Goal: Task Accomplishment & Management: Manage account settings

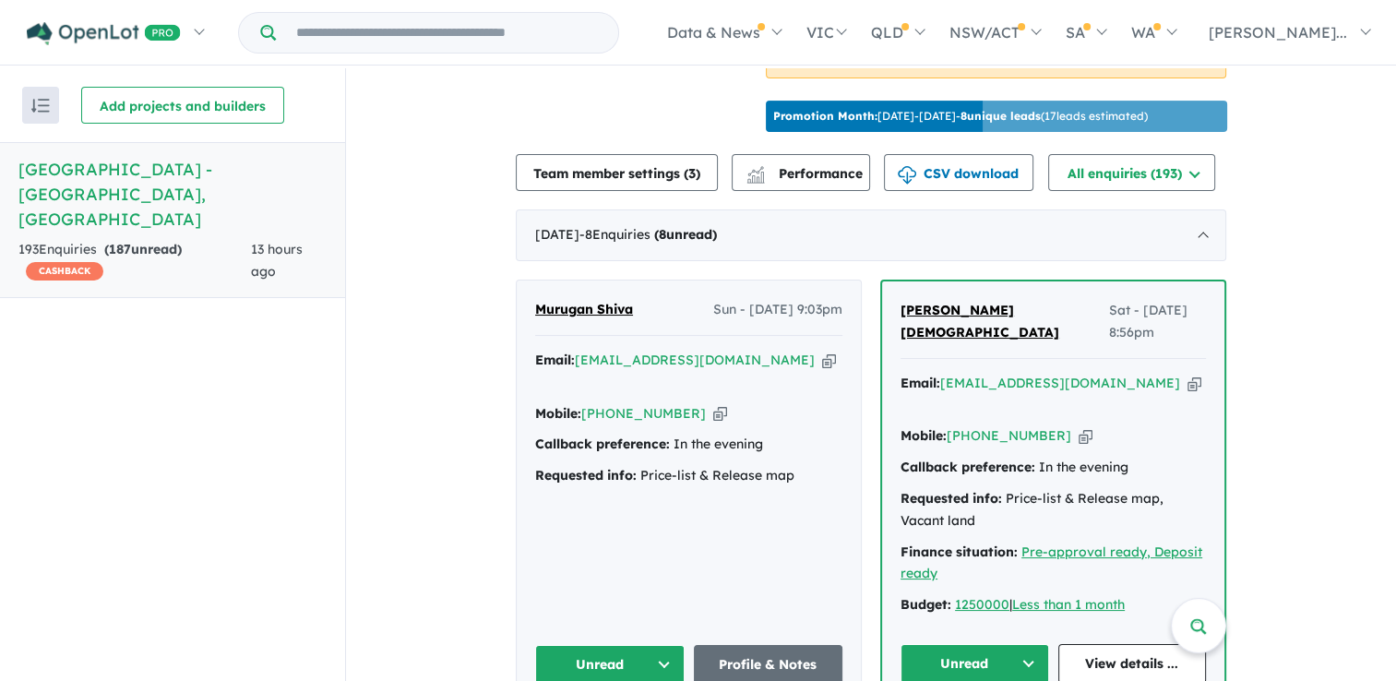
scroll to position [648, 0]
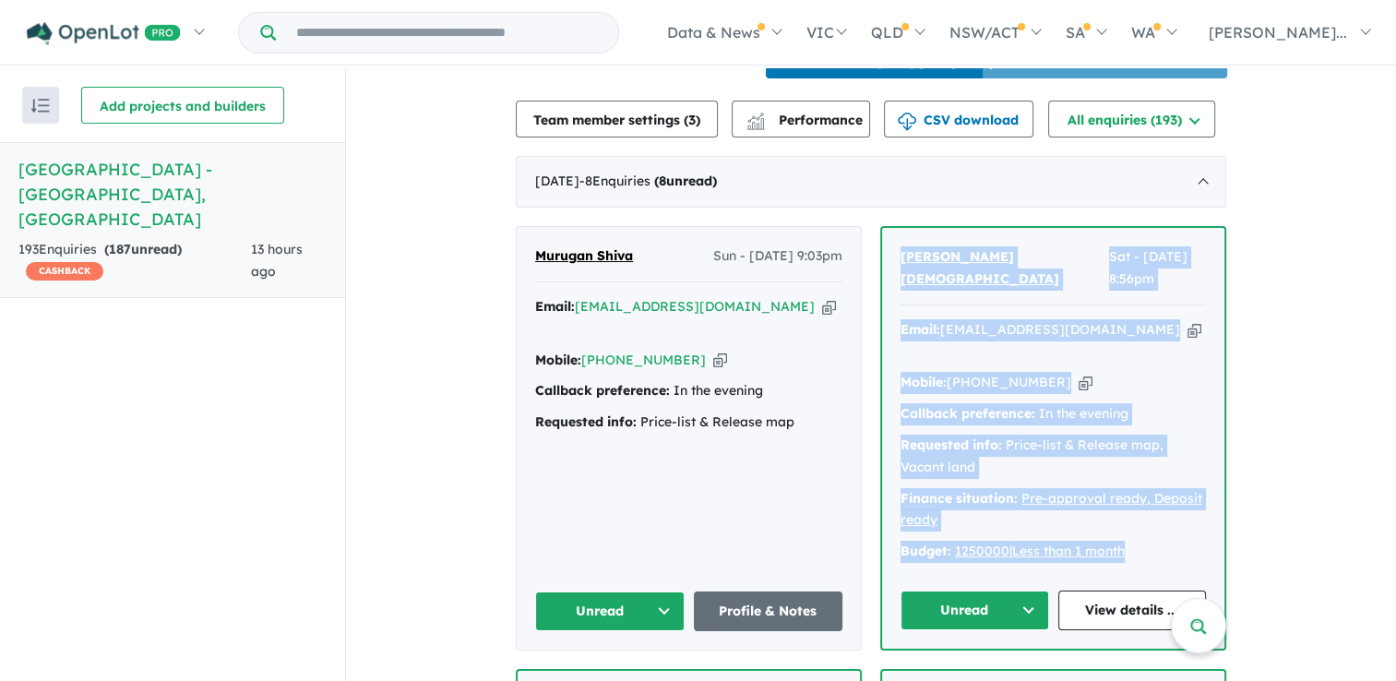
drag, startPoint x: 1153, startPoint y: 526, endPoint x: 897, endPoint y: 281, distance: 355.0
click at [897, 281] on div "[PERSON_NAME] Sat - [DATE] 8:56pm Email: [EMAIL_ADDRESS][DOMAIN_NAME] Copied! M…" at bounding box center [1053, 438] width 342 height 421
drag, startPoint x: 897, startPoint y: 281, endPoint x: 923, endPoint y: 279, distance: 25.9
copy div "[PERSON_NAME] Sat - [DATE] 8:56pm Email: [EMAIL_ADDRESS][DOMAIN_NAME] Copied! M…"
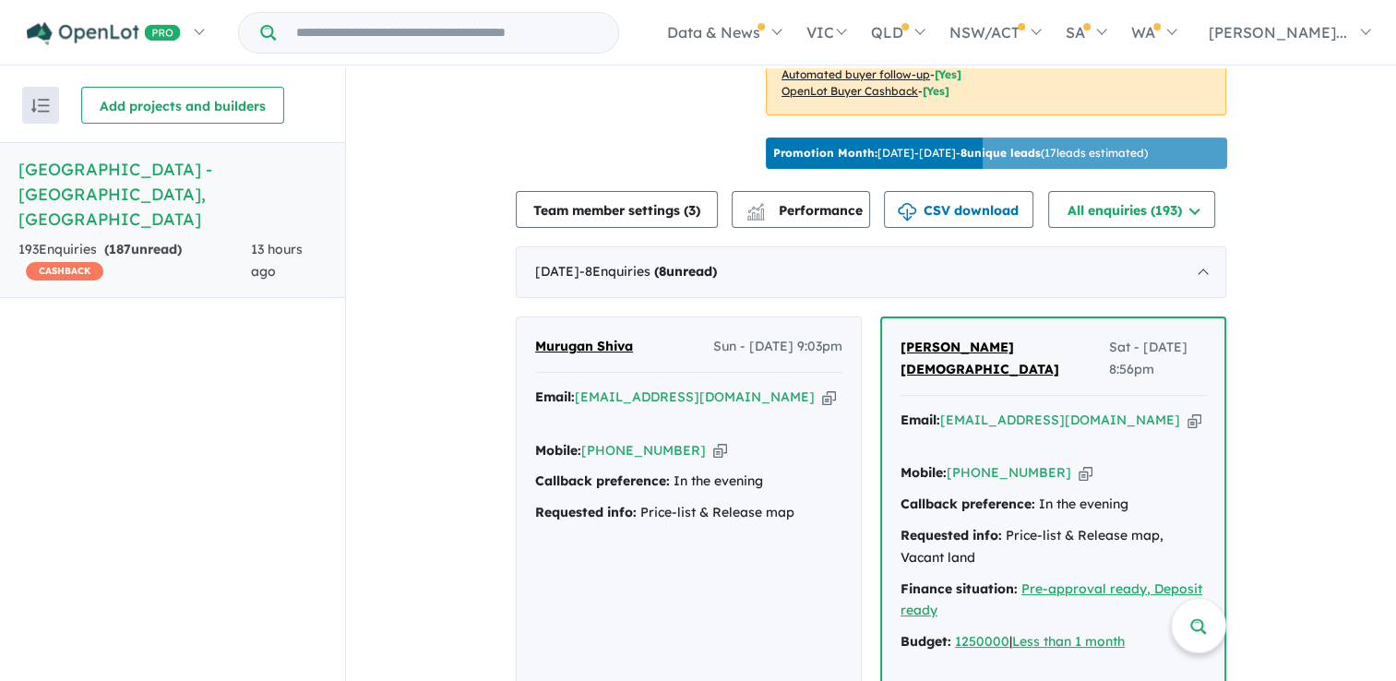
scroll to position [677, 0]
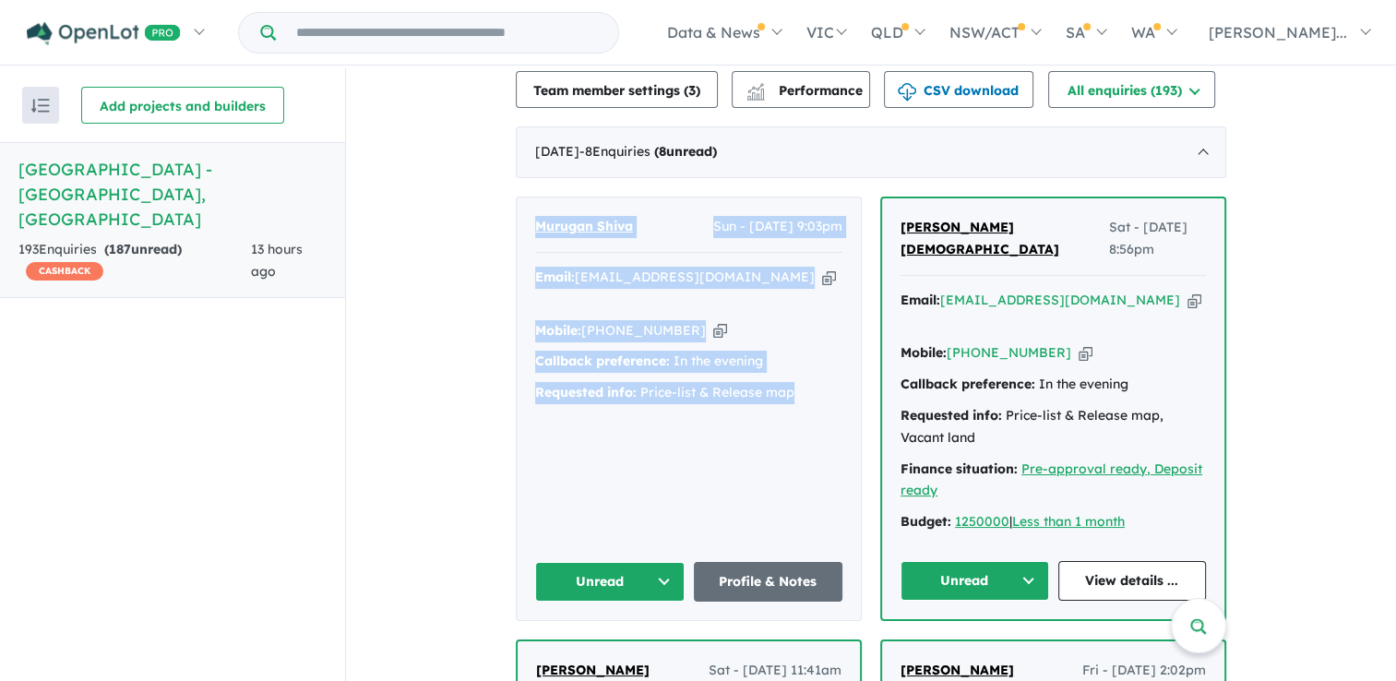
drag, startPoint x: 799, startPoint y: 393, endPoint x: 476, endPoint y: 205, distance: 373.8
drag, startPoint x: 476, startPoint y: 205, endPoint x: 634, endPoint y: 243, distance: 162.3
copy div "Murugan Shiva Sun - 07/09/2025, 9:03pm Email: shivagnm@gmail.com Copied! Mobile…"
